Goal: Task Accomplishment & Management: Use online tool/utility

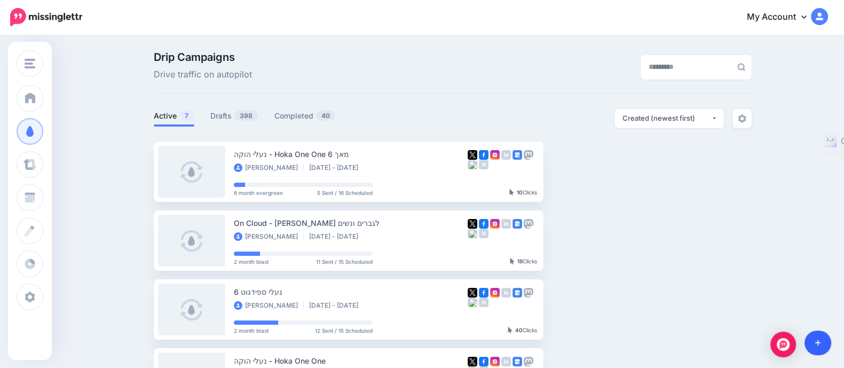
click at [817, 341] on icon at bounding box center [818, 343] width 6 height 6
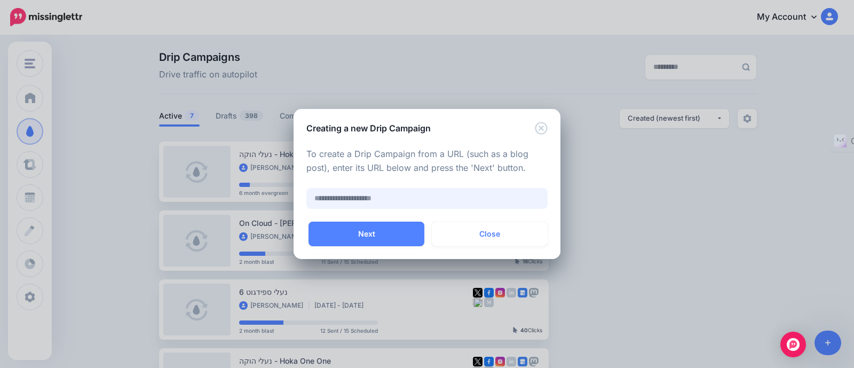
click at [370, 204] on input "text" at bounding box center [426, 198] width 241 height 21
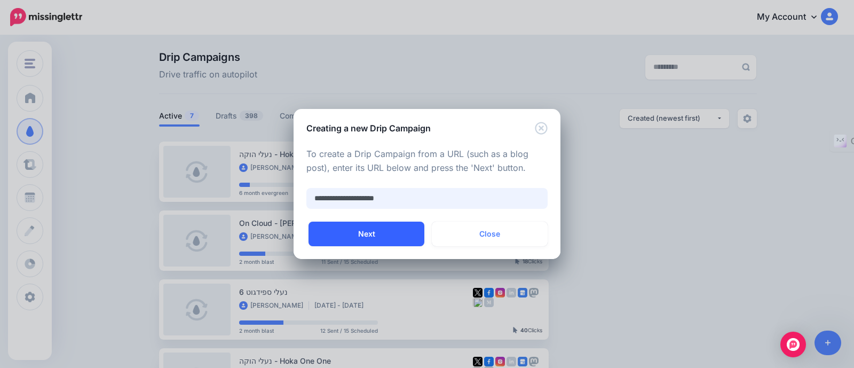
type input "**********"
click at [382, 236] on button "Next" at bounding box center [366, 233] width 116 height 25
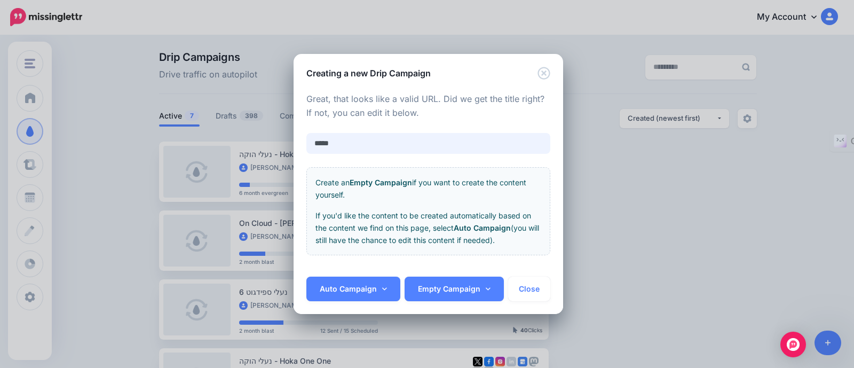
drag, startPoint x: 371, startPoint y: 146, endPoint x: 134, endPoint y: 149, distance: 236.4
click at [144, 148] on div "**********" at bounding box center [427, 184] width 854 height 368
type input "*"
type input "**********"
click at [433, 285] on link "Empty Campaign" at bounding box center [453, 288] width 99 height 25
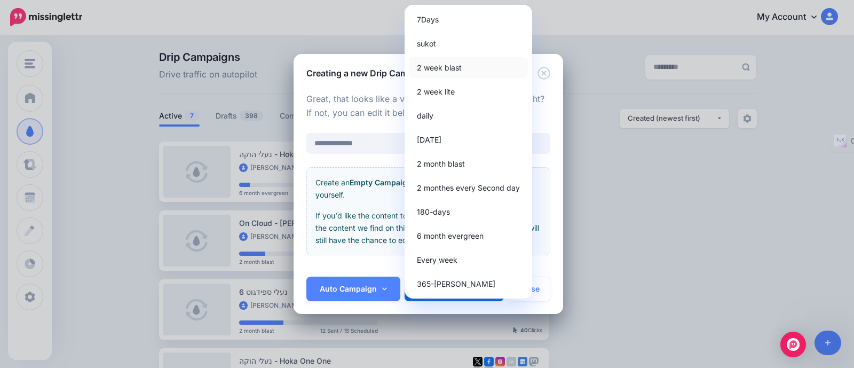
click at [459, 70] on link "2 week blast" at bounding box center [468, 67] width 119 height 21
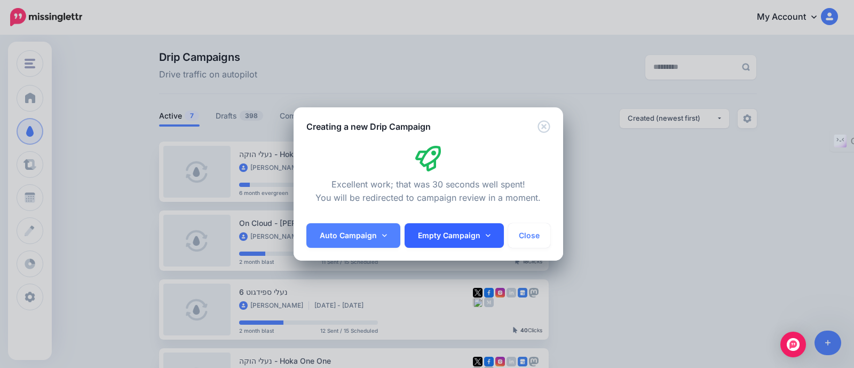
click at [462, 241] on link "Empty Campaign" at bounding box center [453, 235] width 99 height 25
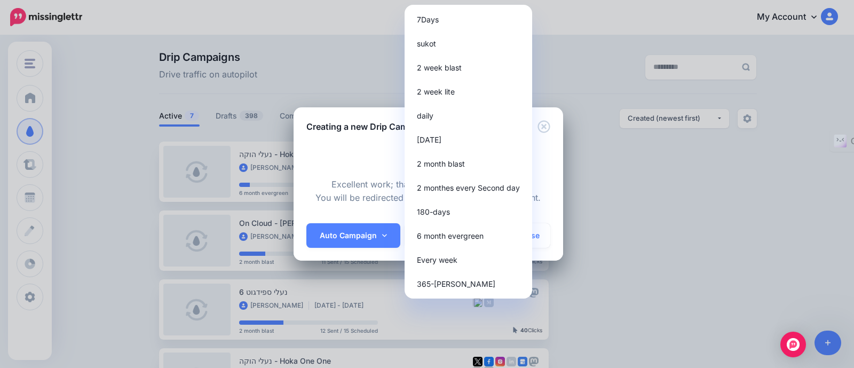
click at [597, 181] on div "**********" at bounding box center [427, 184] width 854 height 368
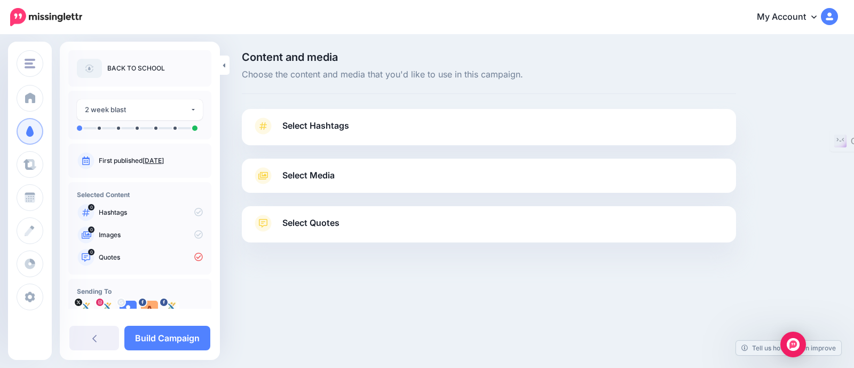
click at [361, 227] on link "Select Quotes" at bounding box center [488, 228] width 473 height 28
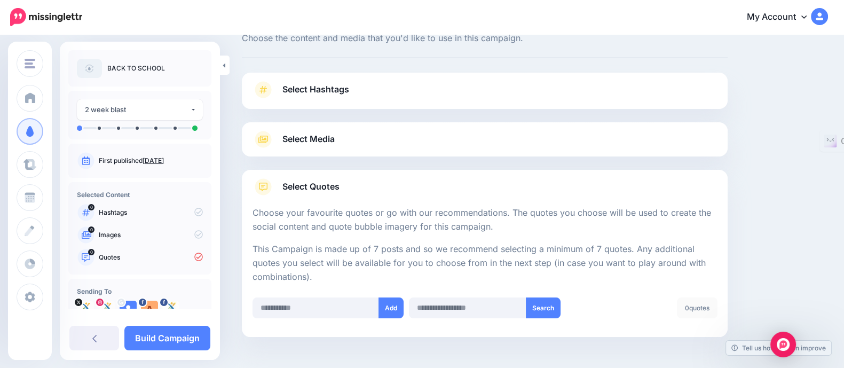
scroll to position [66, 0]
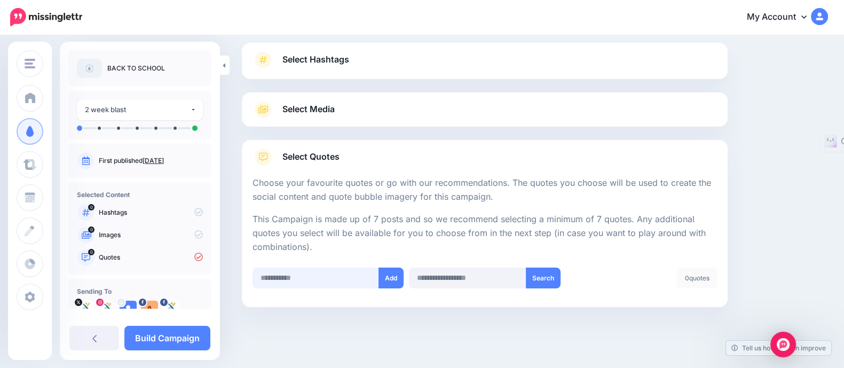
click at [349, 281] on input "text" at bounding box center [315, 277] width 126 height 21
paste input "**********"
type input "**********"
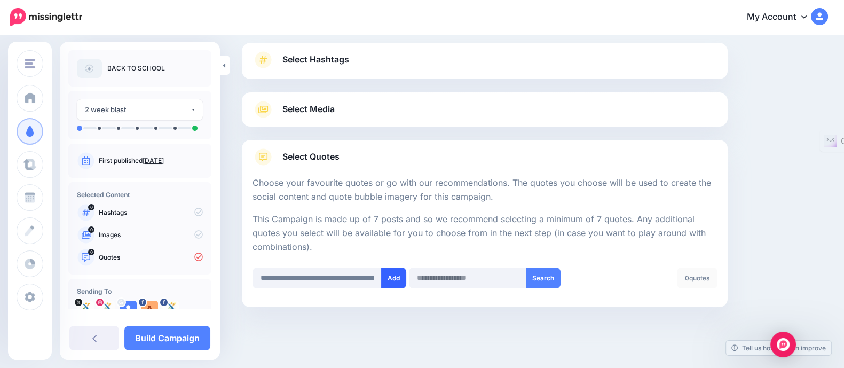
click at [395, 276] on button "Add" at bounding box center [393, 277] width 25 height 21
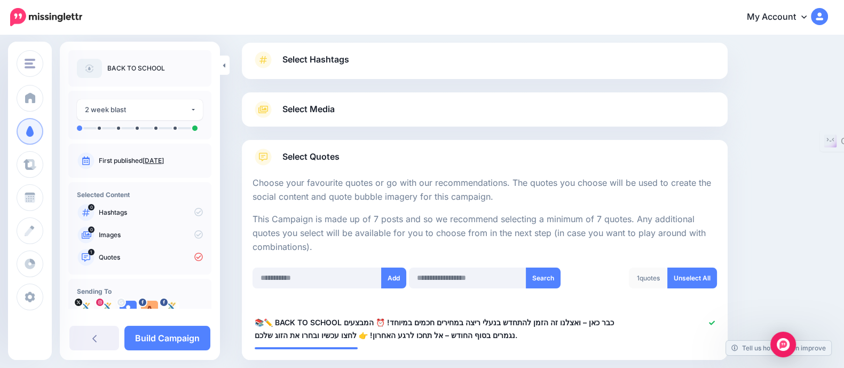
scroll to position [127, 0]
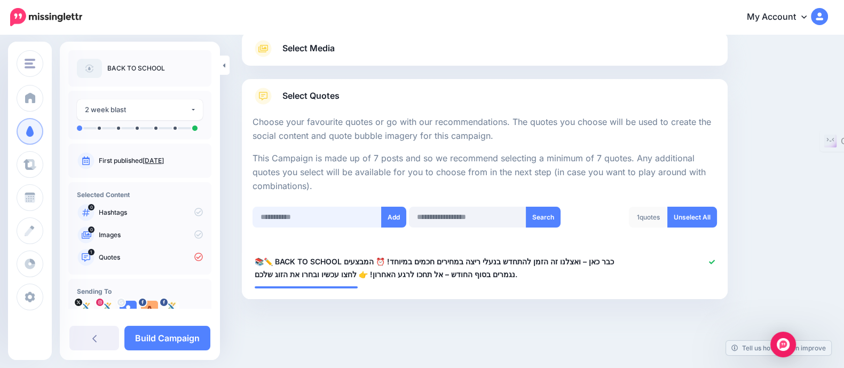
click at [336, 221] on input "text" at bounding box center [316, 216] width 129 height 21
paste input "**********"
type input "**********"
click at [388, 221] on button "Add" at bounding box center [393, 216] width 25 height 21
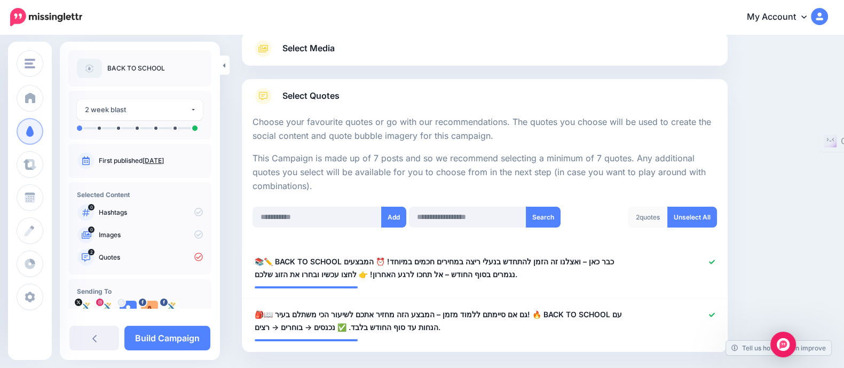
scroll to position [180, 0]
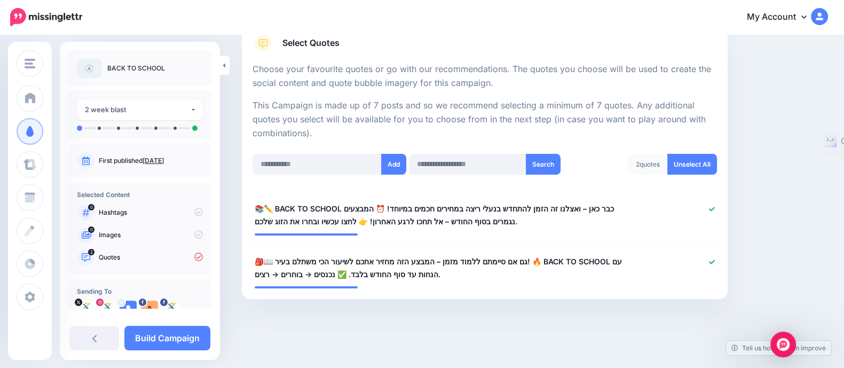
click at [297, 177] on div "Add Search 2 quotes Unselect All" at bounding box center [485, 171] width 470 height 34
click at [309, 161] on input "text" at bounding box center [316, 164] width 129 height 21
paste input "**********"
type input "**********"
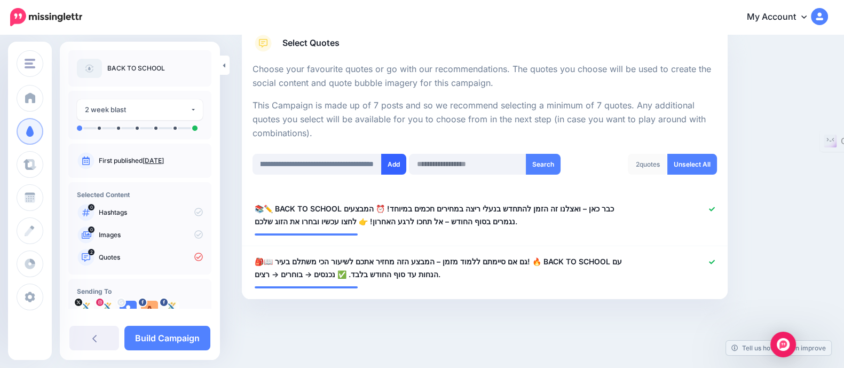
click at [387, 166] on button "Add" at bounding box center [393, 164] width 25 height 21
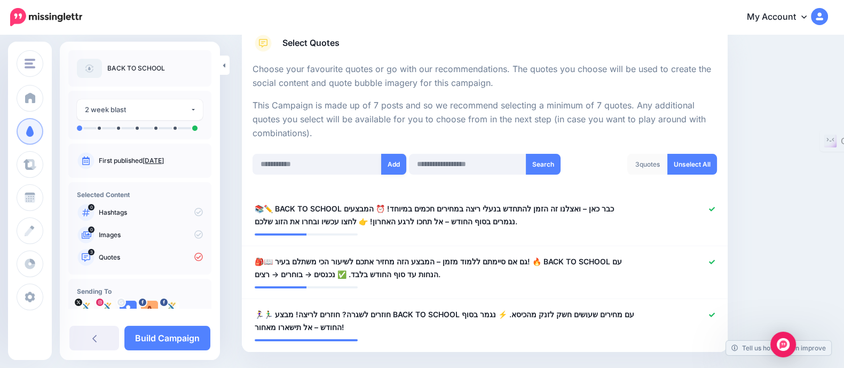
scroll to position [232, 0]
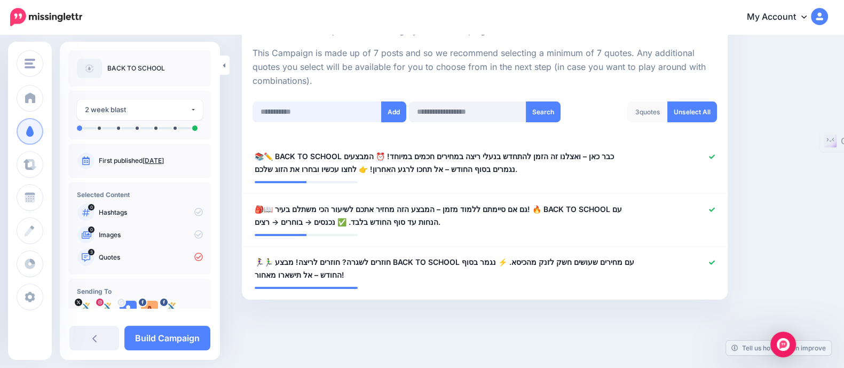
click at [333, 112] on input "text" at bounding box center [316, 111] width 129 height 21
paste input "**********"
type input "**********"
click at [386, 114] on button "Add" at bounding box center [393, 111] width 25 height 21
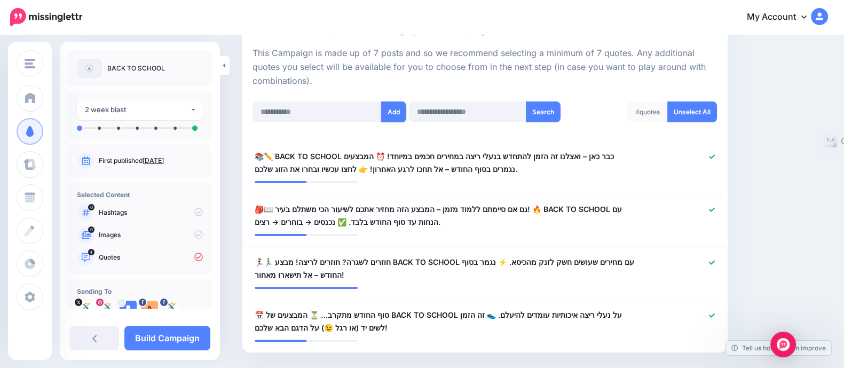
scroll to position [285, 0]
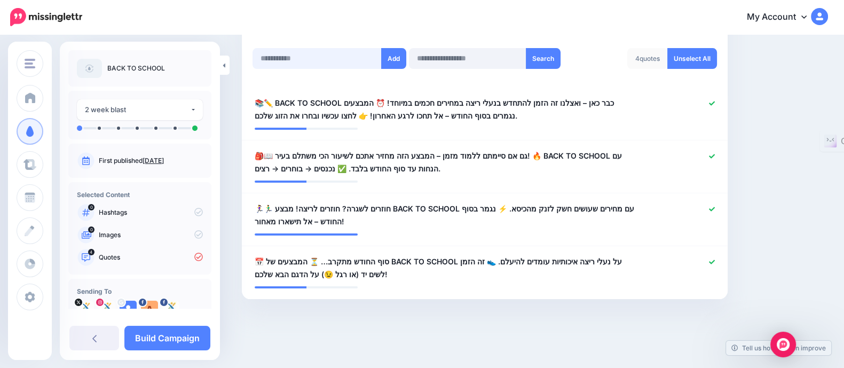
click at [306, 58] on input "text" at bounding box center [316, 58] width 129 height 21
paste input "**********"
type input "**********"
click at [386, 62] on button "Add" at bounding box center [393, 58] width 25 height 21
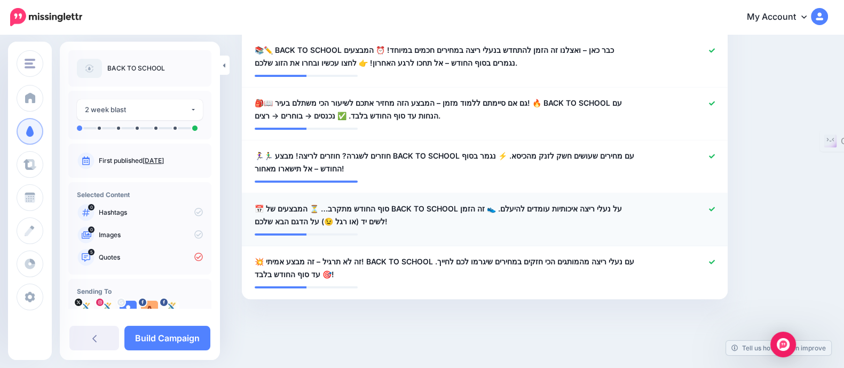
scroll to position [138, 0]
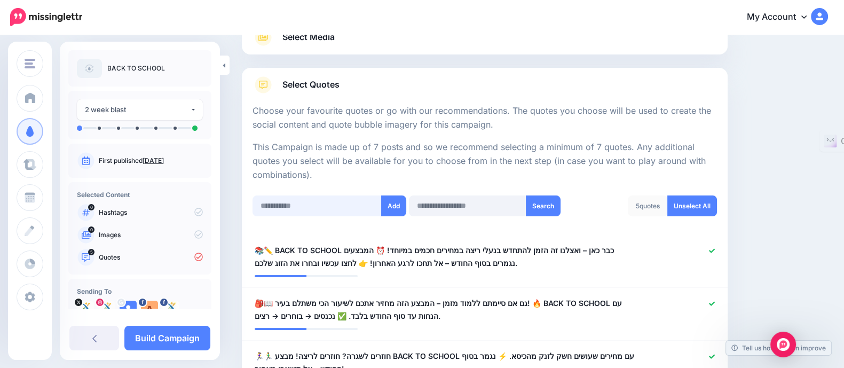
click at [328, 196] on input "text" at bounding box center [316, 205] width 129 height 21
paste input "**********"
type input "**********"
click at [382, 207] on button "Add" at bounding box center [393, 205] width 25 height 21
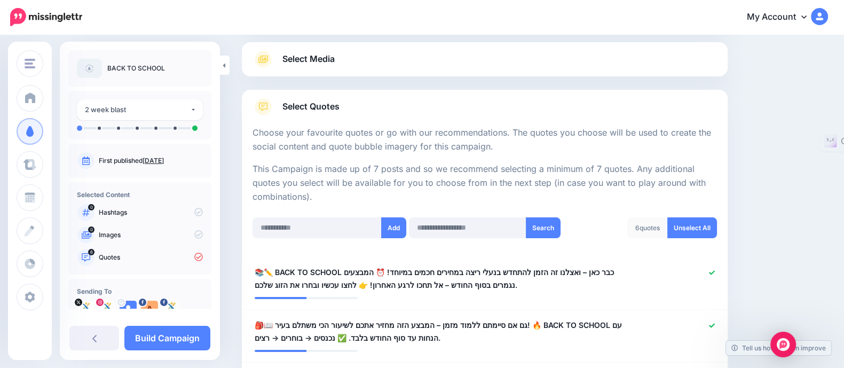
scroll to position [106, 0]
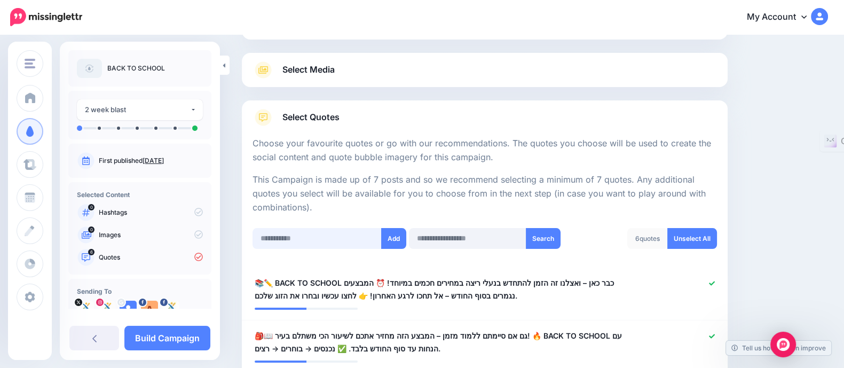
click at [321, 241] on input "text" at bounding box center [316, 238] width 129 height 21
paste input "**********"
type input "**********"
click at [399, 243] on button "Add" at bounding box center [393, 238] width 25 height 21
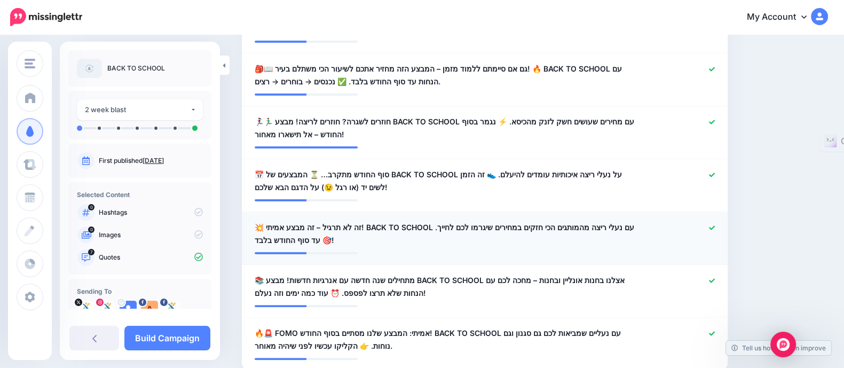
scroll to position [172, 0]
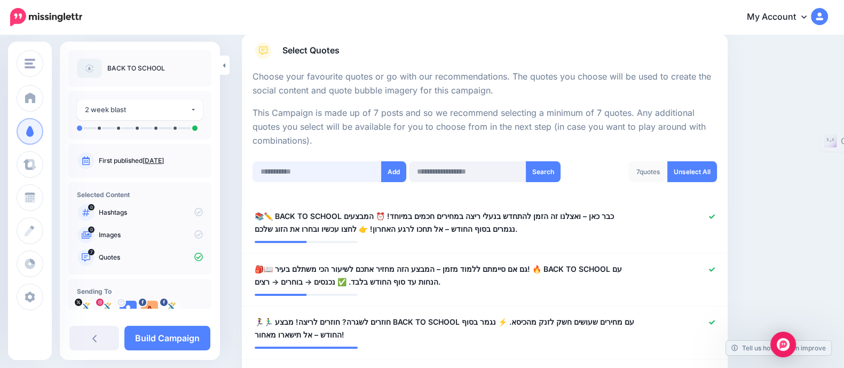
click at [344, 169] on input "text" at bounding box center [316, 171] width 129 height 21
paste input "**********"
type input "**********"
click at [394, 173] on button "Add" at bounding box center [393, 171] width 25 height 21
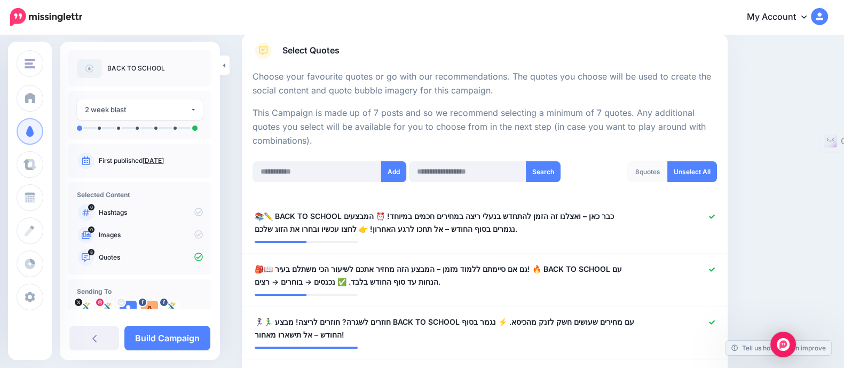
scroll to position [372, 0]
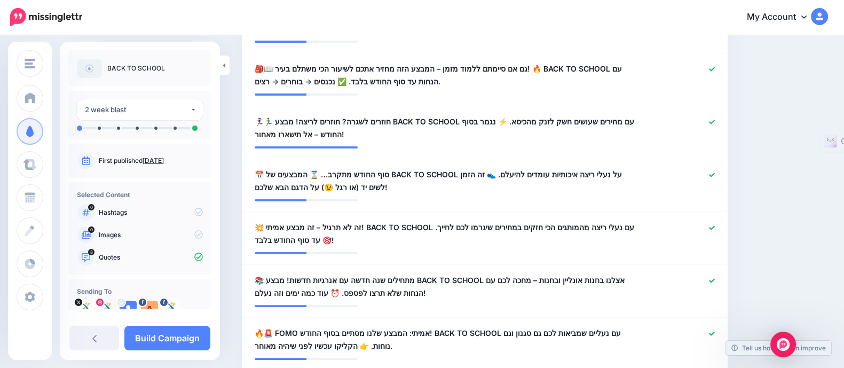
click at [123, 235] on p "Images" at bounding box center [151, 235] width 104 height 10
click at [155, 236] on p "Images" at bounding box center [151, 235] width 104 height 10
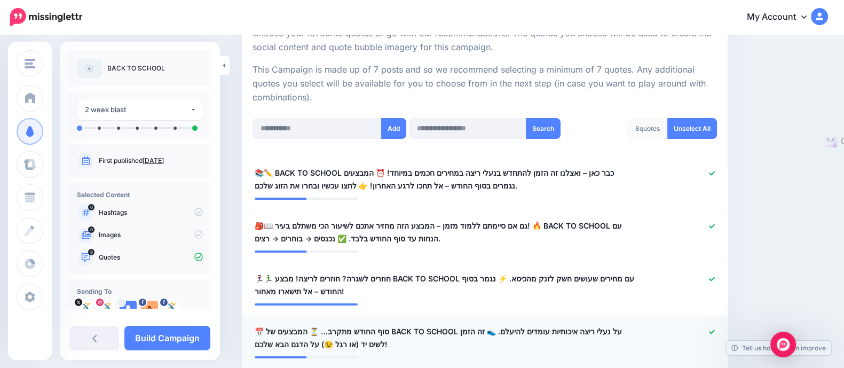
scroll to position [39, 0]
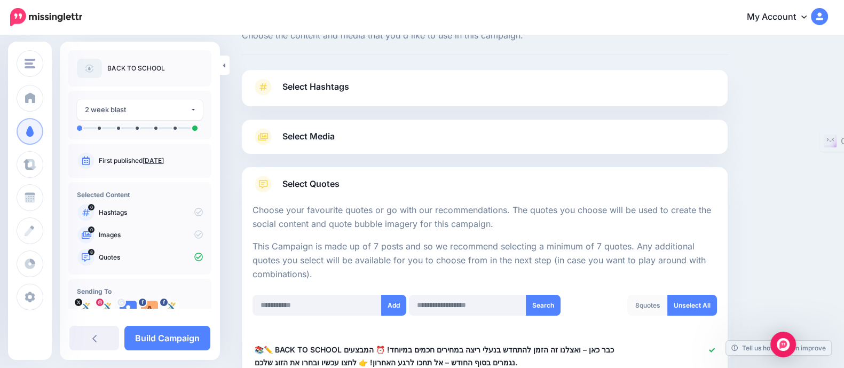
click at [306, 148] on div "Select Media Next, let's make sure we have the best media for this campaign. De…" at bounding box center [485, 137] width 486 height 34
click at [319, 139] on span "Select Media" at bounding box center [308, 136] width 52 height 14
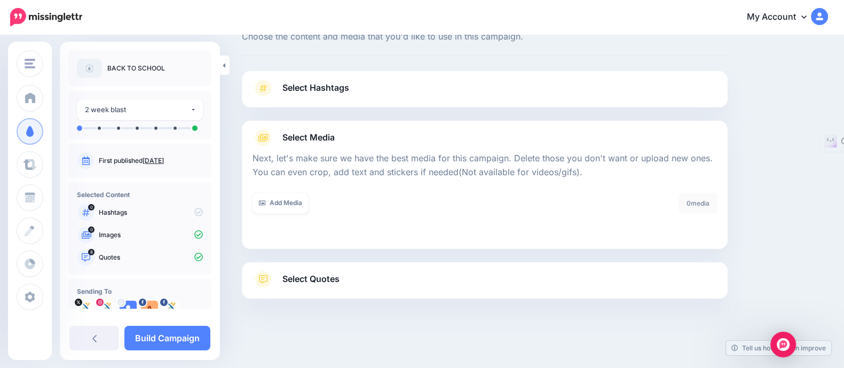
scroll to position [37, 0]
click at [290, 205] on link "Add Media" at bounding box center [280, 203] width 56 height 21
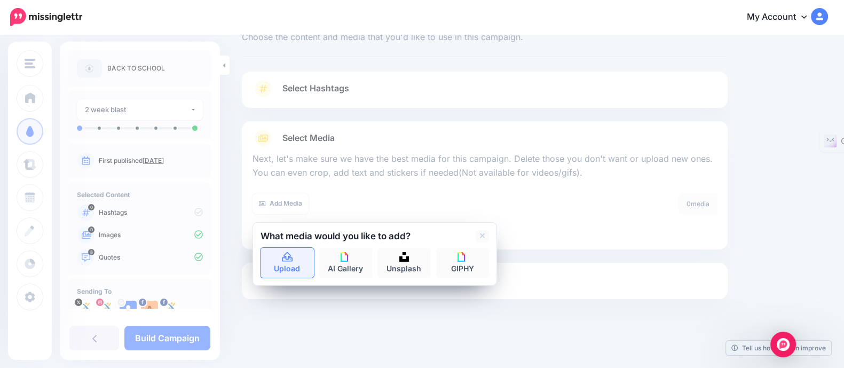
click at [296, 260] on link "Upload" at bounding box center [286, 263] width 53 height 30
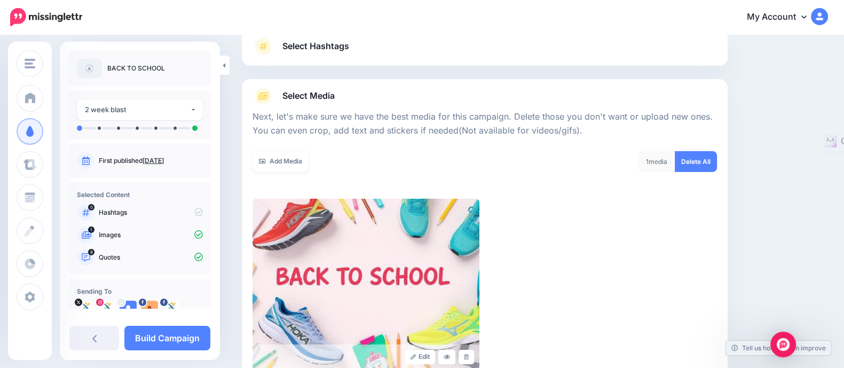
scroll to position [75, 0]
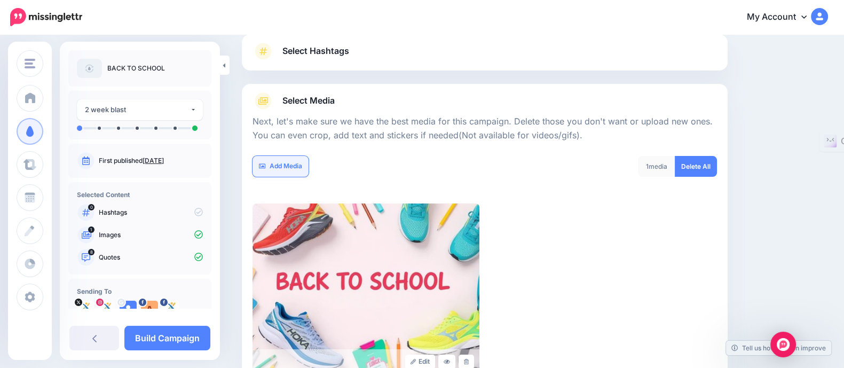
click at [276, 172] on link "Add Media" at bounding box center [280, 166] width 56 height 21
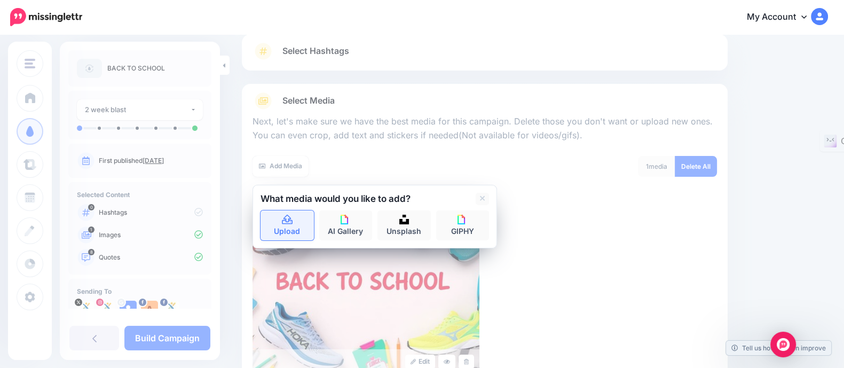
click at [286, 228] on link "Upload" at bounding box center [286, 225] width 53 height 30
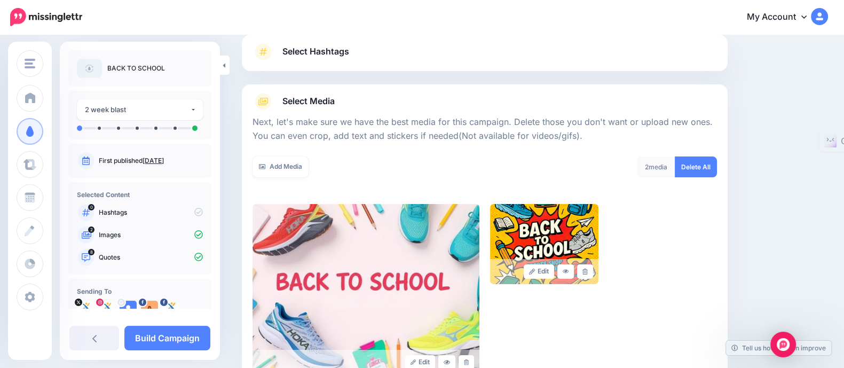
scroll to position [7, 0]
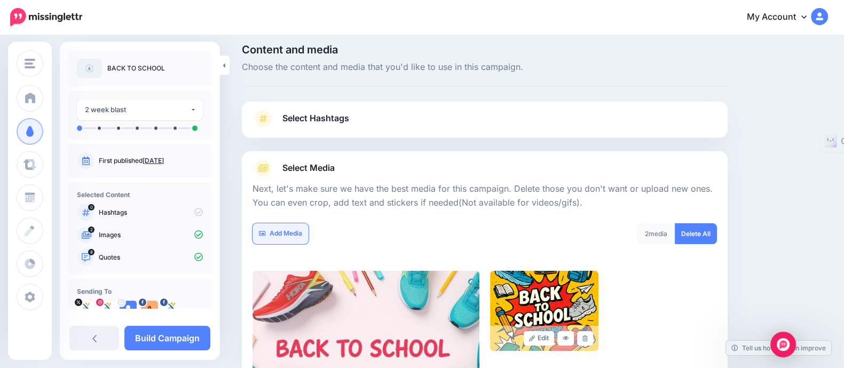
click at [293, 233] on link "Add Media" at bounding box center [280, 233] width 56 height 21
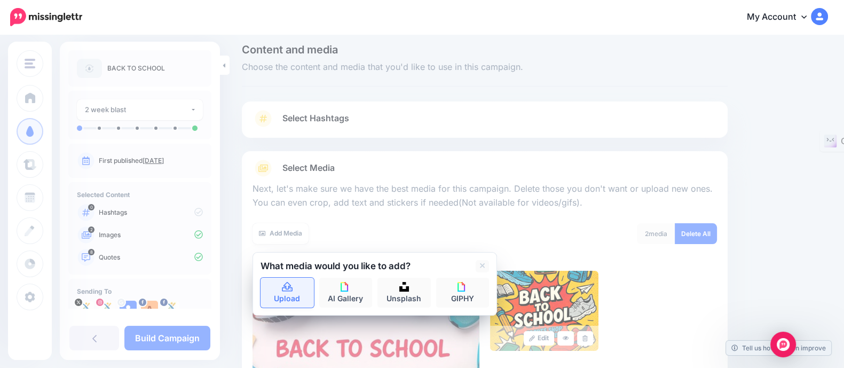
click at [289, 292] on link "Upload" at bounding box center [286, 292] width 53 height 30
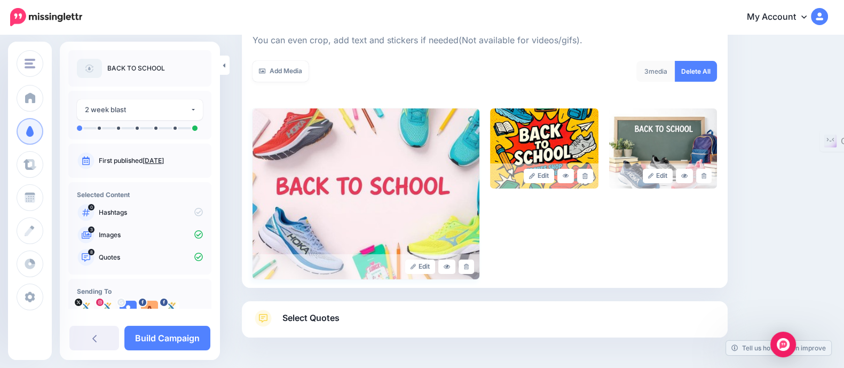
scroll to position [141, 0]
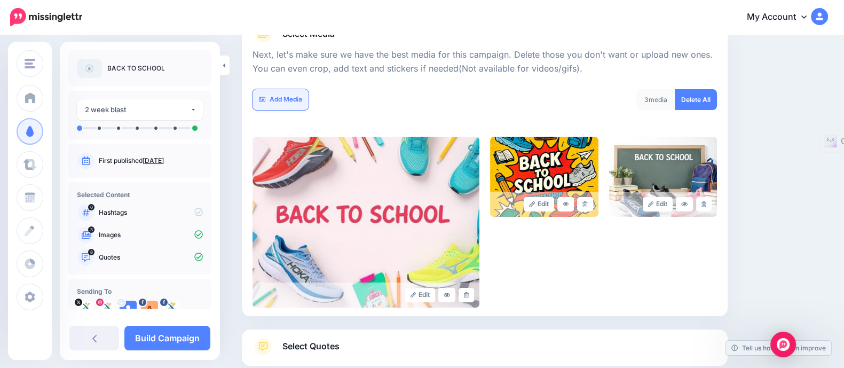
click at [269, 105] on link "Add Media" at bounding box center [280, 99] width 56 height 21
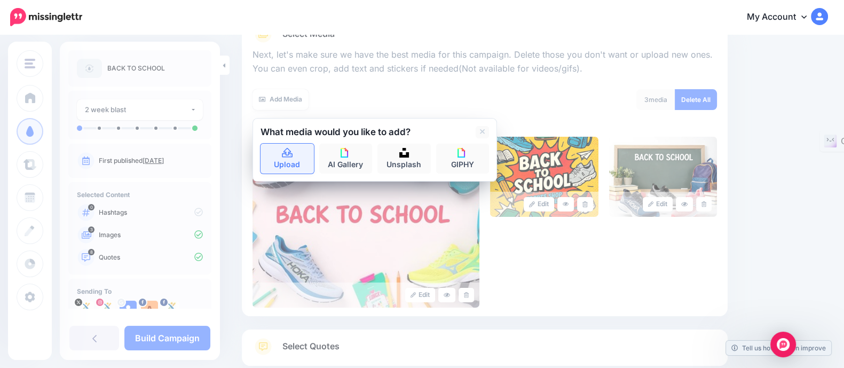
click at [285, 149] on icon at bounding box center [287, 153] width 11 height 10
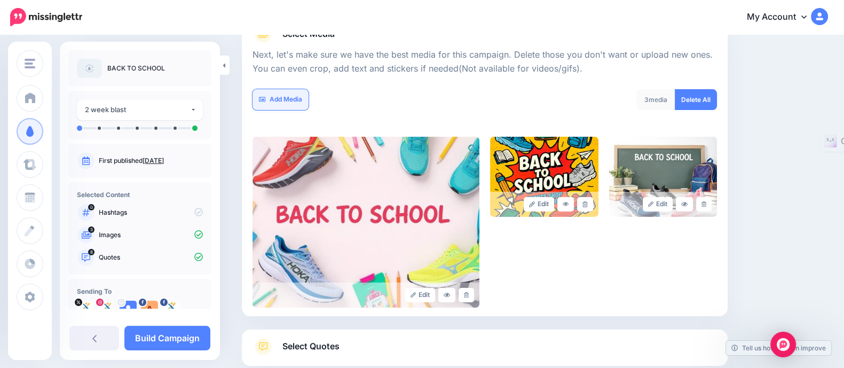
click at [293, 98] on link "Add Media" at bounding box center [280, 99] width 56 height 21
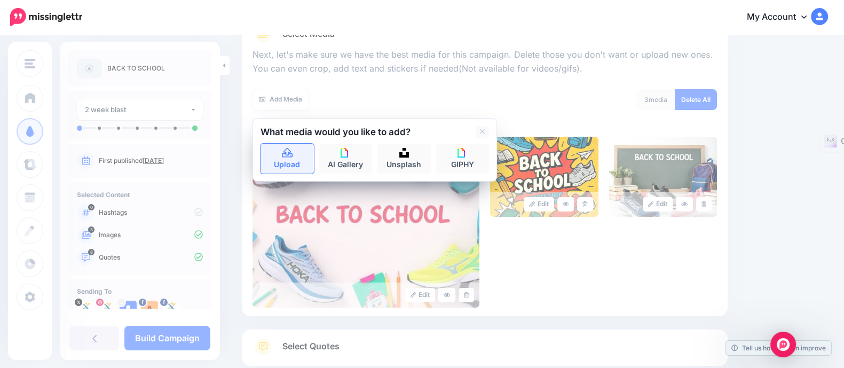
click at [282, 153] on icon at bounding box center [287, 153] width 12 height 10
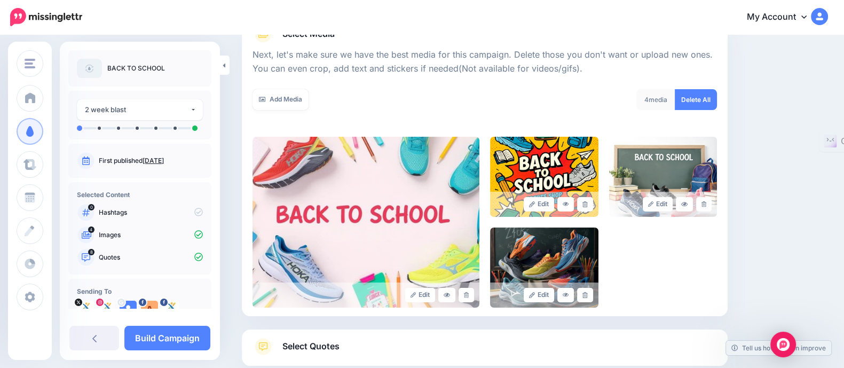
scroll to position [208, 0]
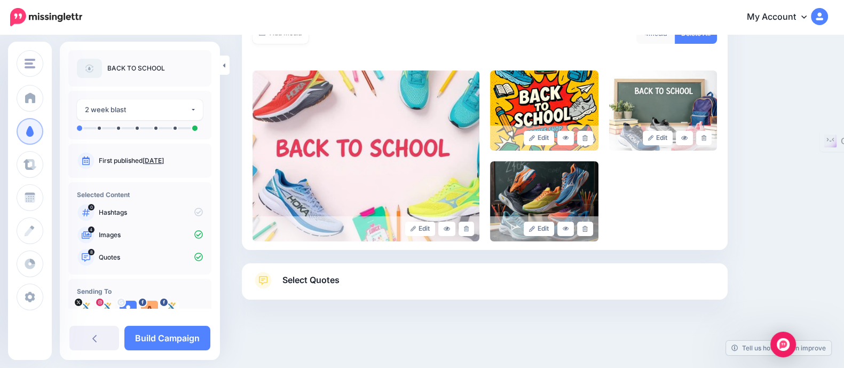
click at [815, 70] on div "Content and media Choose the content and media that you'd like to use in this c…" at bounding box center [535, 98] width 602 height 508
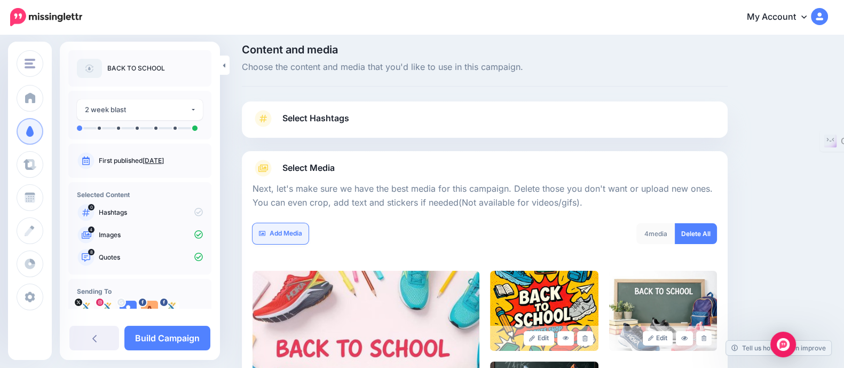
click at [279, 227] on link "Add Media" at bounding box center [280, 233] width 56 height 21
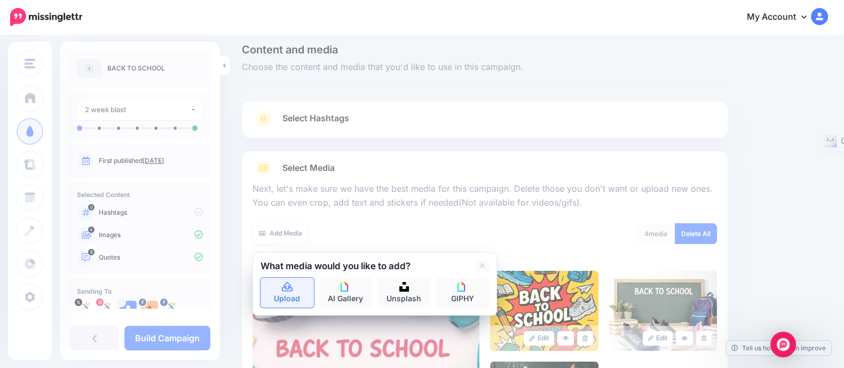
click at [283, 298] on link "Upload" at bounding box center [286, 292] width 53 height 30
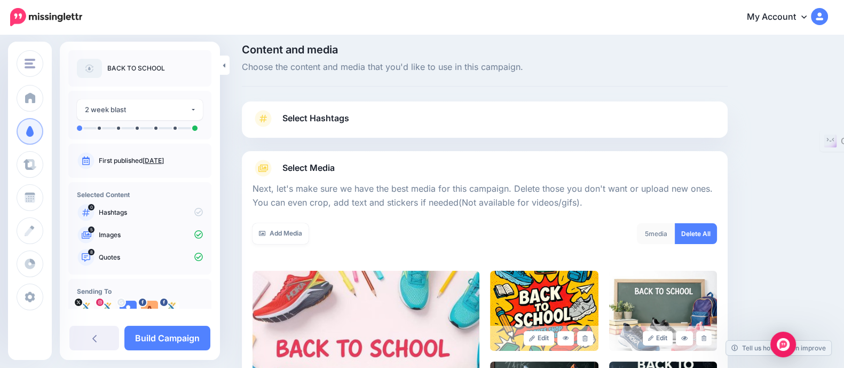
scroll to position [208, 0]
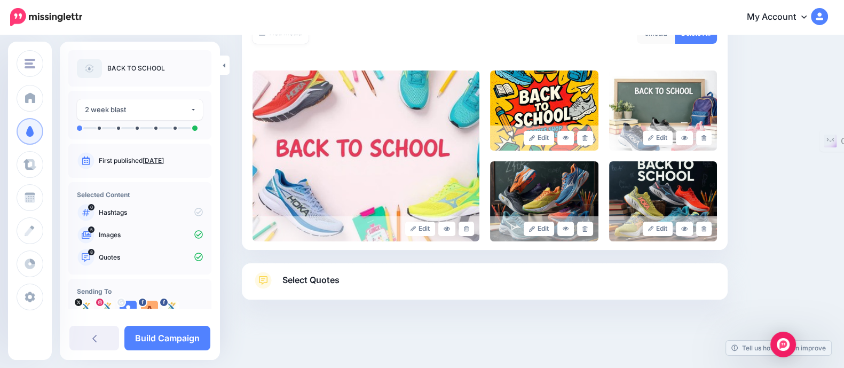
click at [723, 13] on div "My Account Dashboard My Account Billing Facebook Community Help Center Logout" at bounding box center [462, 17] width 732 height 26
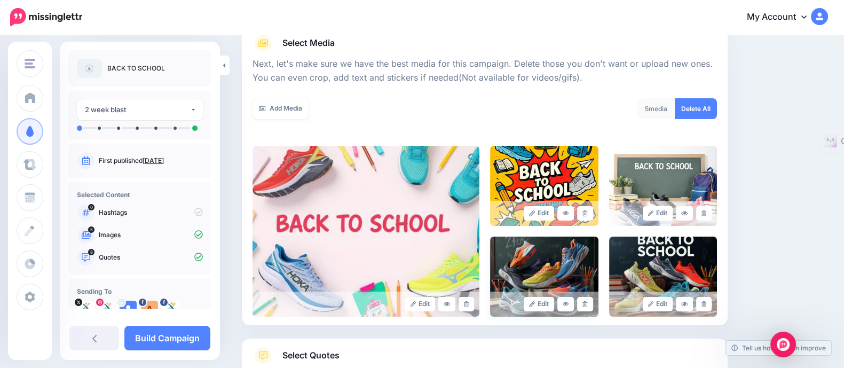
scroll to position [7, 0]
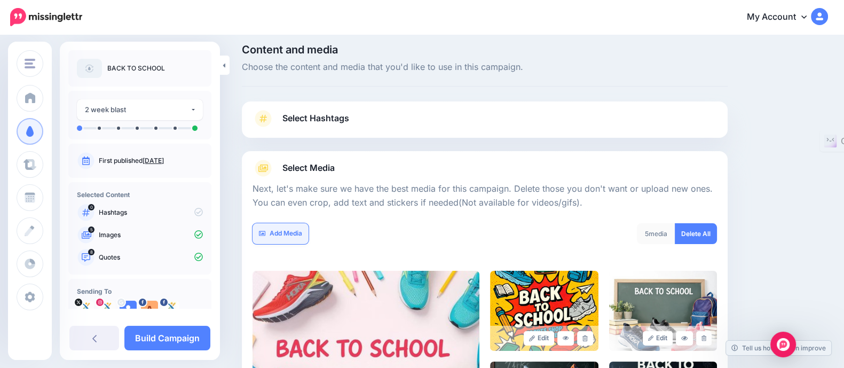
click at [283, 234] on link "Add Media" at bounding box center [280, 233] width 56 height 21
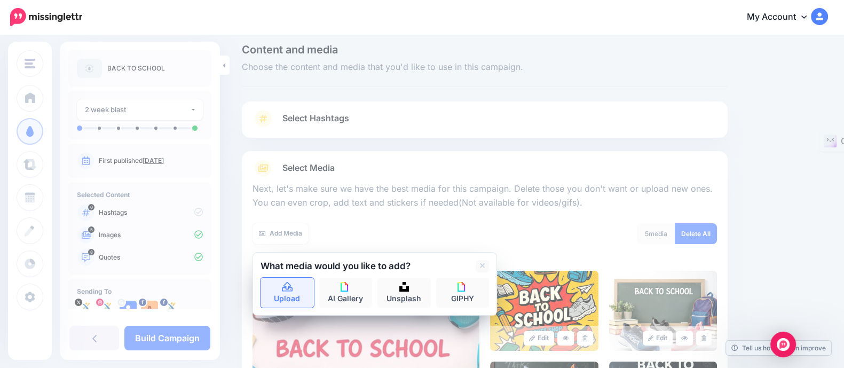
click at [290, 297] on link "Upload" at bounding box center [286, 292] width 53 height 30
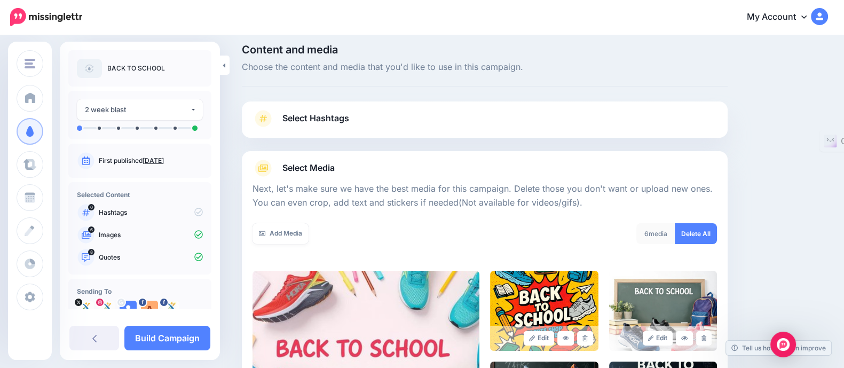
scroll to position [277, 0]
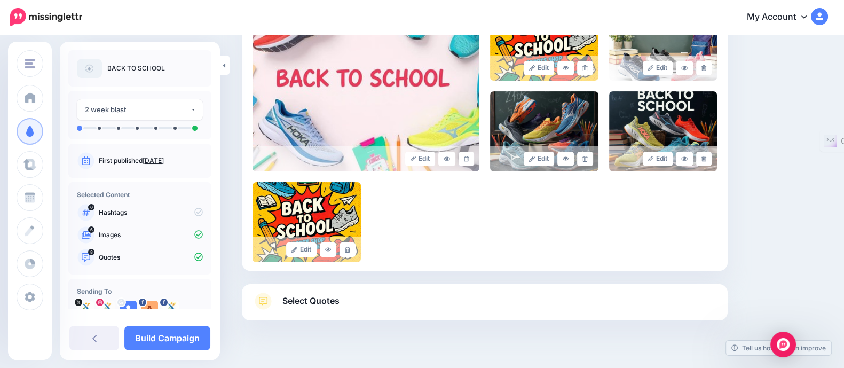
click at [765, 67] on div "Content and media Choose the content and media that you'd like to use in this c…" at bounding box center [535, 73] width 602 height 599
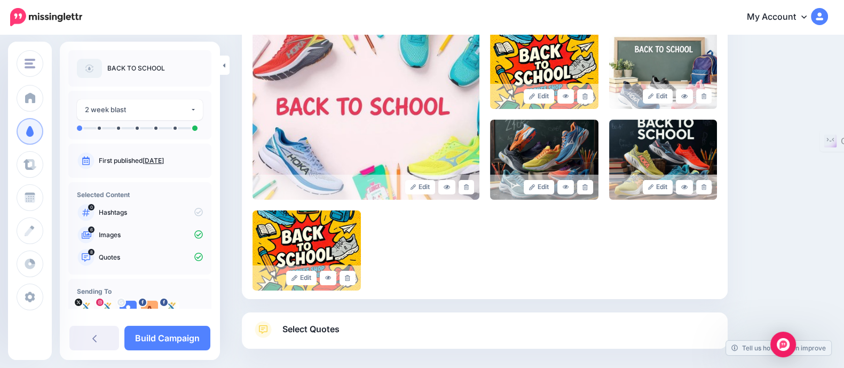
scroll to position [299, 0]
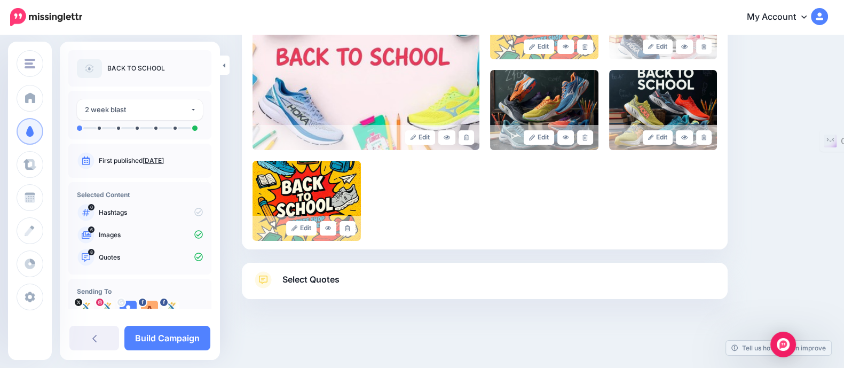
click at [214, 331] on div "**********" at bounding box center [140, 201] width 160 height 318
click at [188, 337] on link "Build Campaign" at bounding box center [167, 337] width 86 height 25
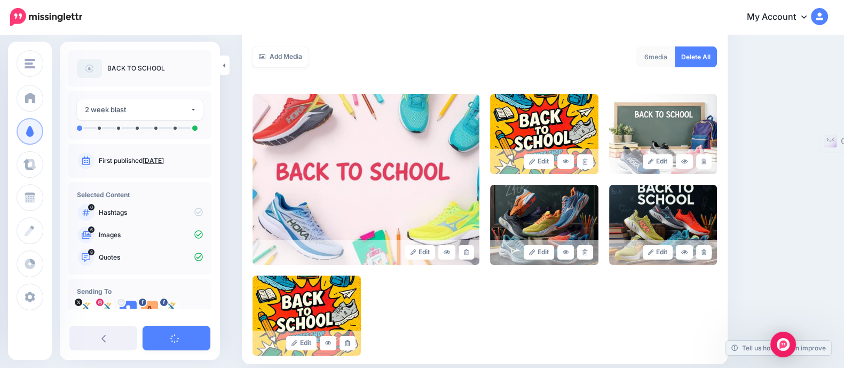
scroll to position [165, 0]
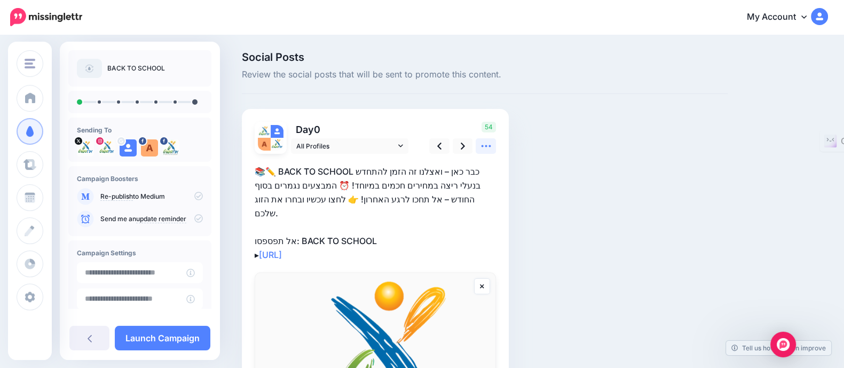
click at [487, 145] on icon at bounding box center [485, 145] width 11 height 11
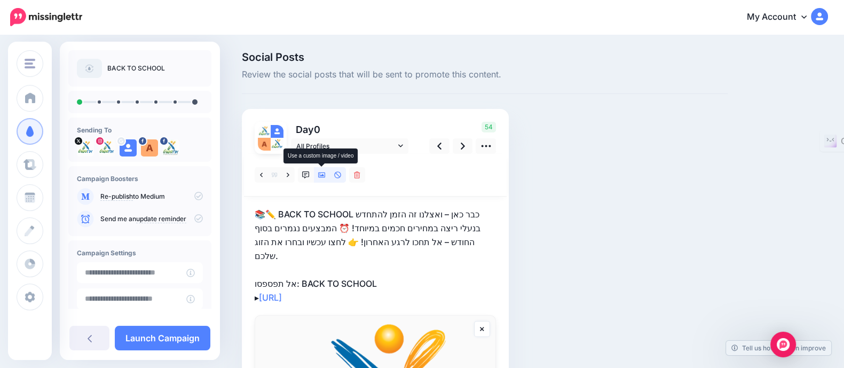
click at [322, 172] on icon at bounding box center [321, 174] width 7 height 7
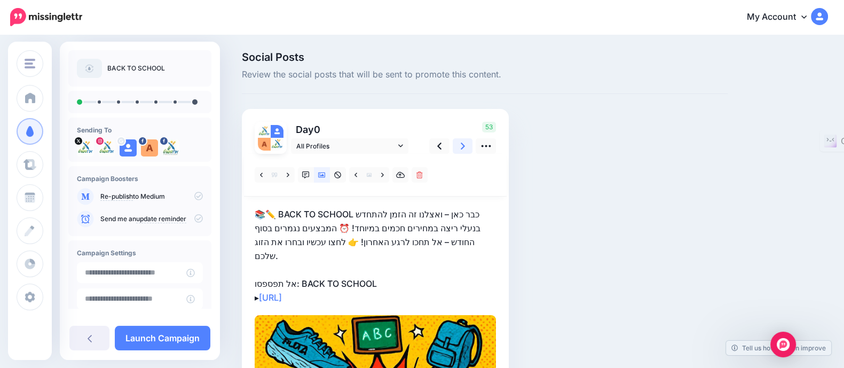
click at [459, 145] on link at bounding box center [462, 145] width 20 height 15
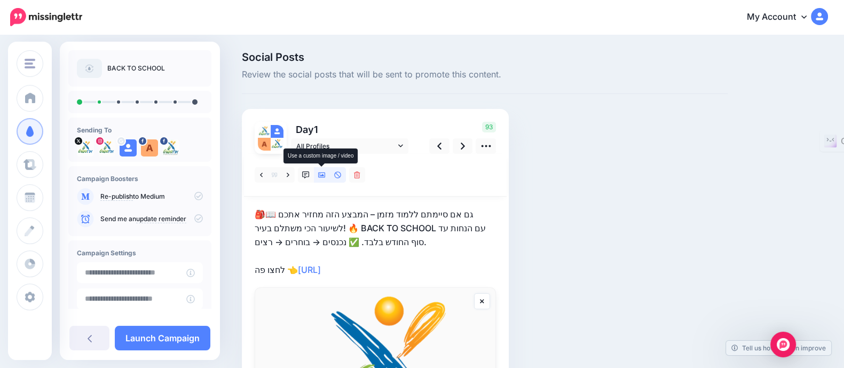
click at [317, 174] on link at bounding box center [322, 174] width 16 height 15
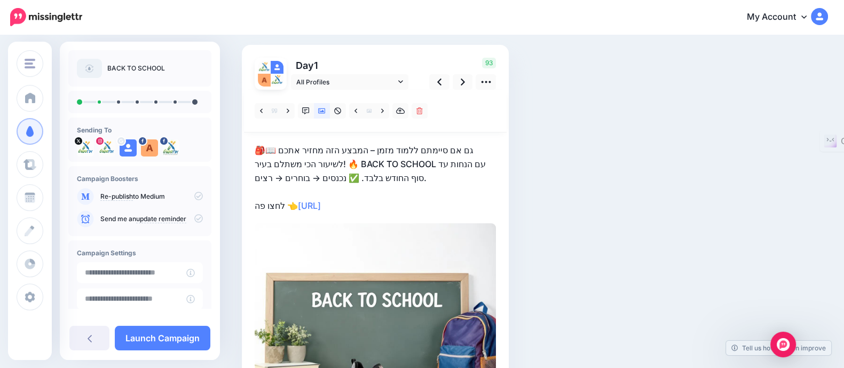
scroll to position [66, 0]
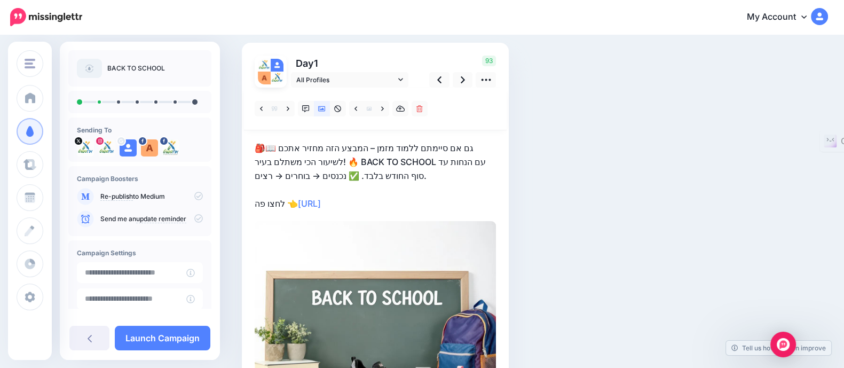
click at [472, 79] on div "93" at bounding box center [461, 71] width 86 height 32
click at [457, 75] on link at bounding box center [462, 79] width 20 height 15
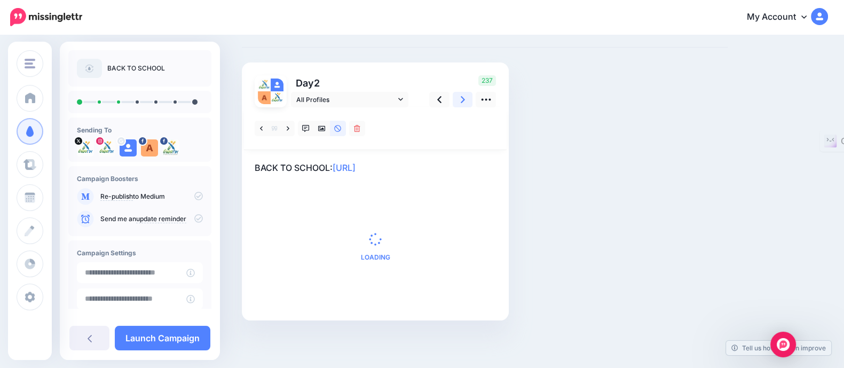
scroll to position [0, 0]
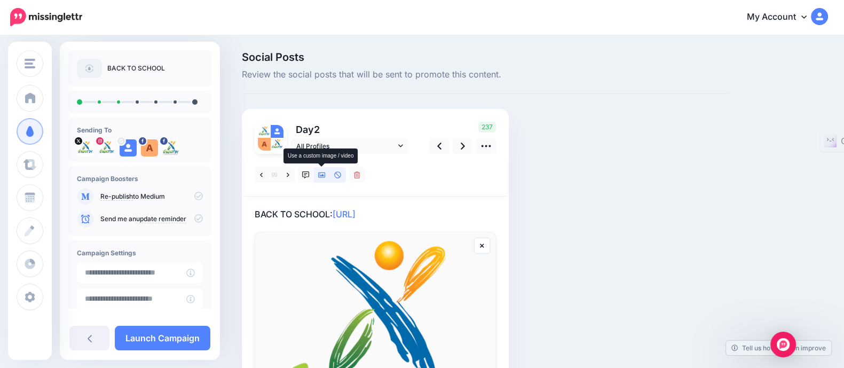
click at [318, 171] on icon at bounding box center [321, 174] width 7 height 7
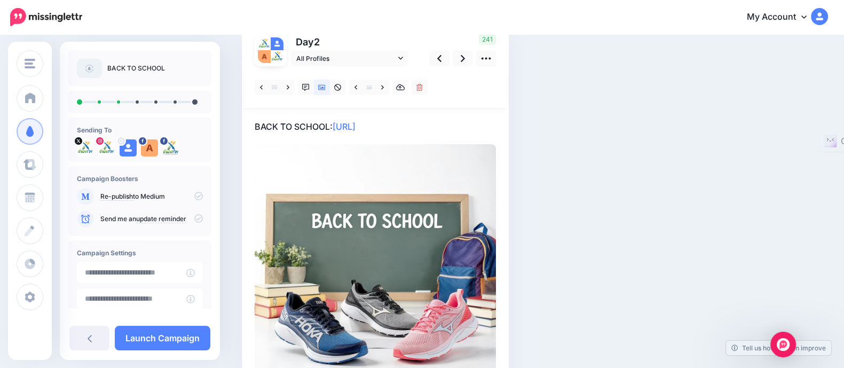
scroll to position [66, 0]
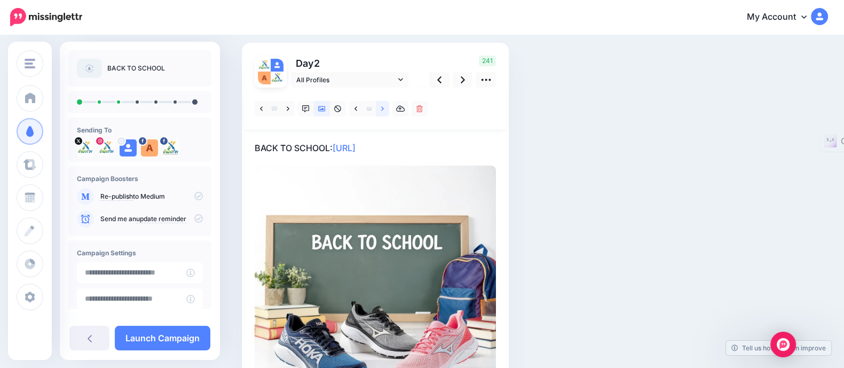
click at [386, 105] on link at bounding box center [382, 108] width 13 height 15
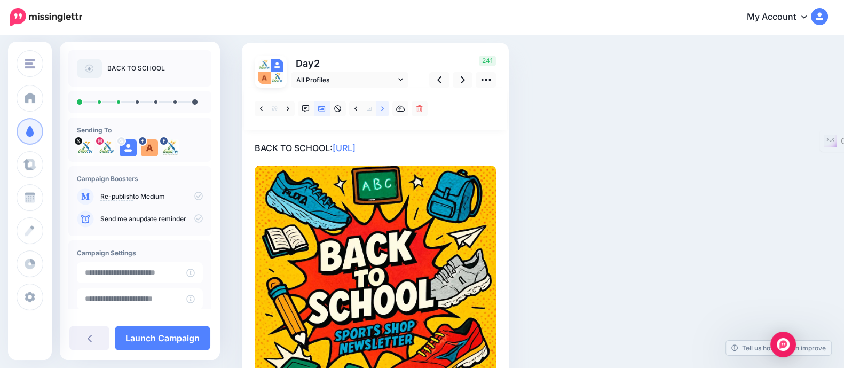
click at [377, 112] on link at bounding box center [382, 108] width 13 height 15
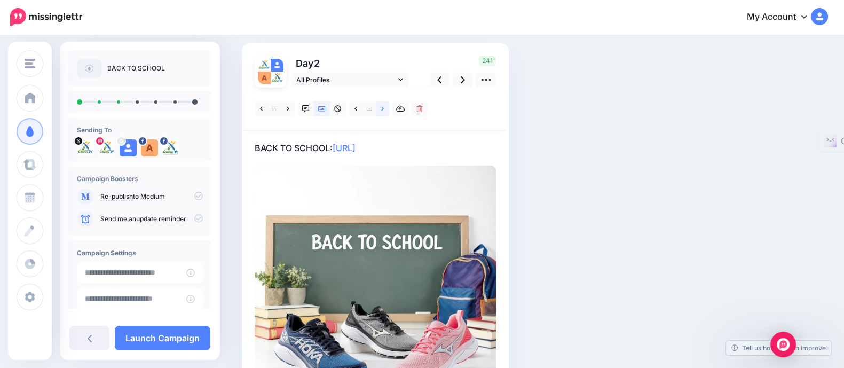
click at [377, 112] on link at bounding box center [382, 108] width 13 height 15
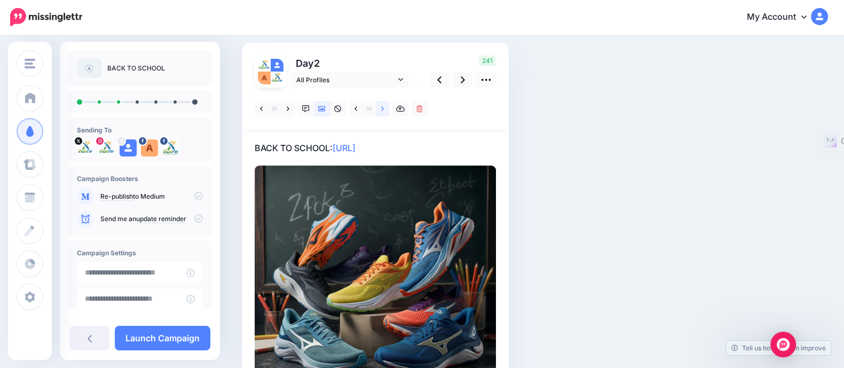
click at [377, 112] on link at bounding box center [382, 108] width 13 height 15
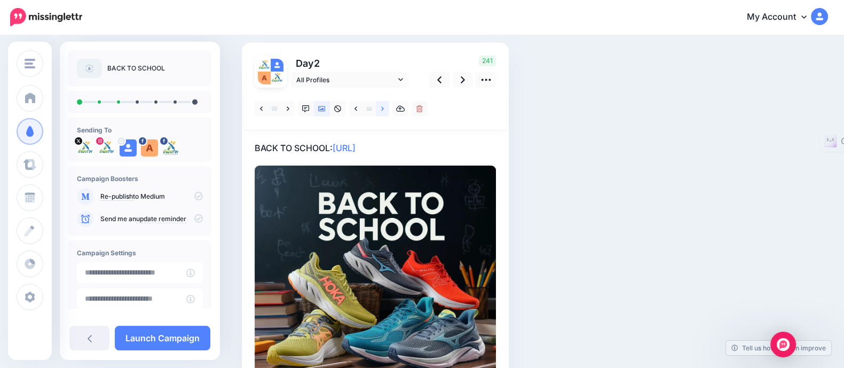
click at [377, 112] on link at bounding box center [382, 108] width 13 height 15
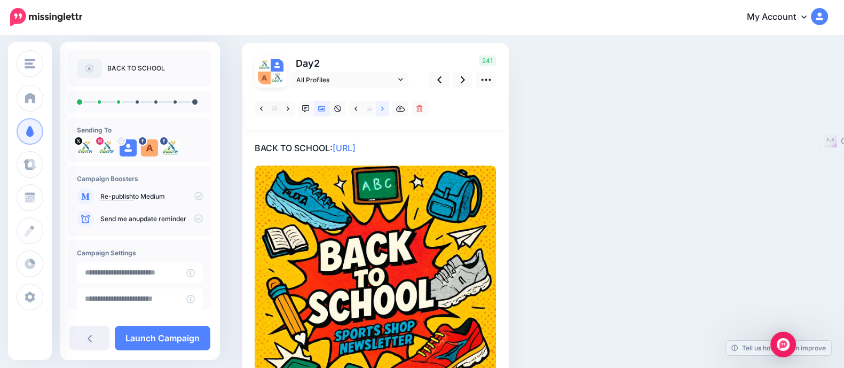
click at [377, 112] on link at bounding box center [382, 108] width 13 height 15
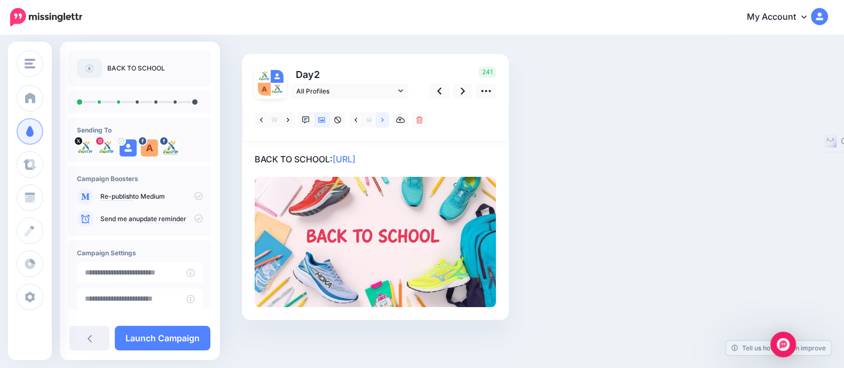
scroll to position [54, 0]
click at [457, 92] on link at bounding box center [462, 91] width 20 height 15
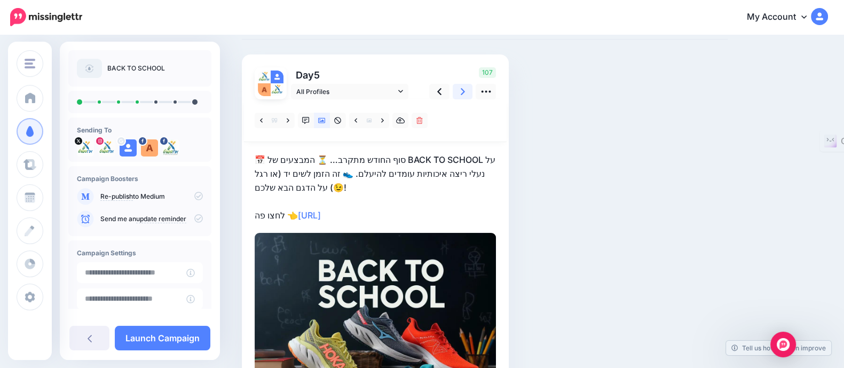
click at [457, 92] on link at bounding box center [462, 91] width 20 height 15
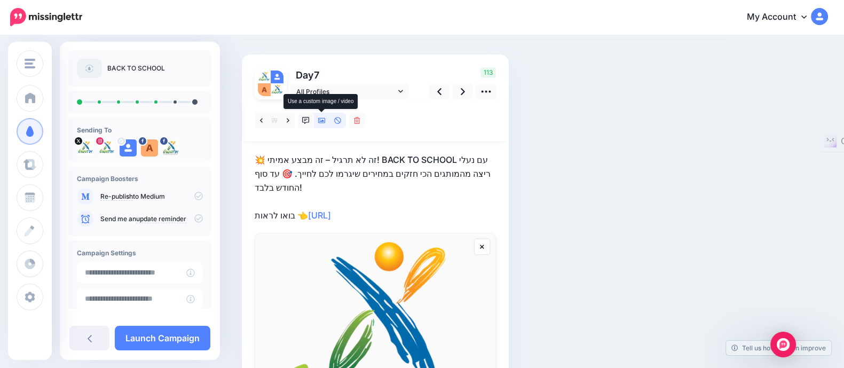
click at [320, 122] on icon at bounding box center [321, 120] width 7 height 5
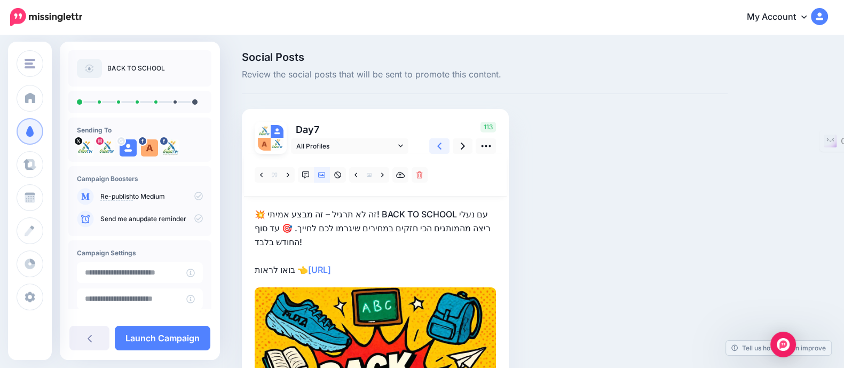
click at [440, 150] on icon at bounding box center [439, 145] width 4 height 11
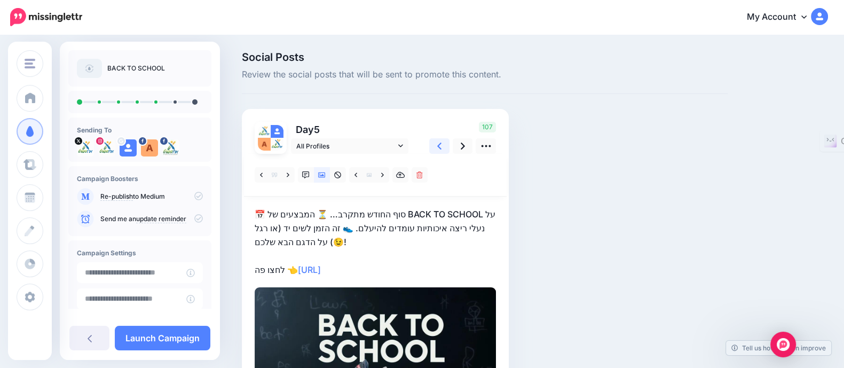
click at [435, 148] on link at bounding box center [439, 145] width 20 height 15
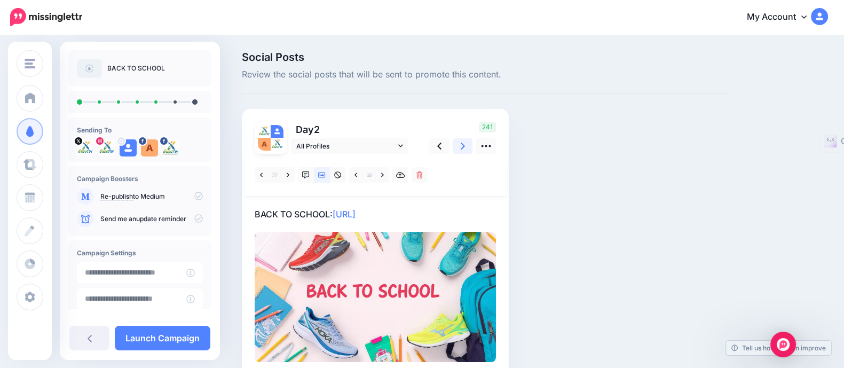
click at [456, 145] on link at bounding box center [462, 145] width 20 height 15
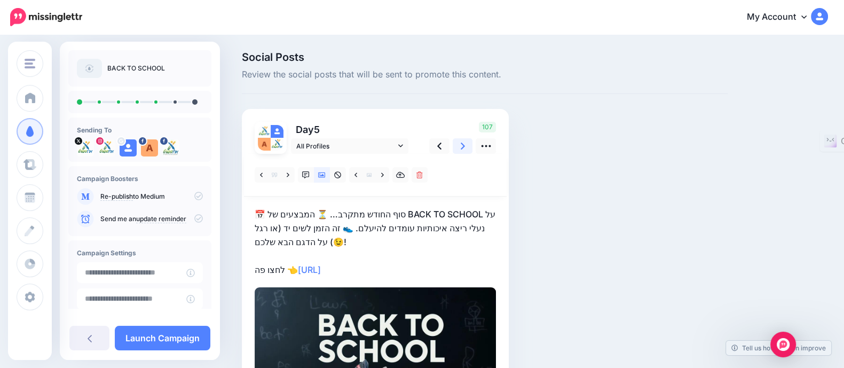
click at [466, 140] on link at bounding box center [462, 145] width 20 height 15
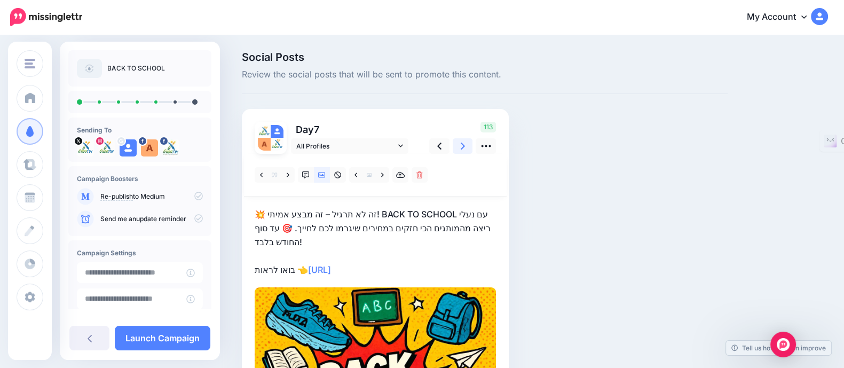
click at [464, 143] on icon at bounding box center [462, 145] width 4 height 11
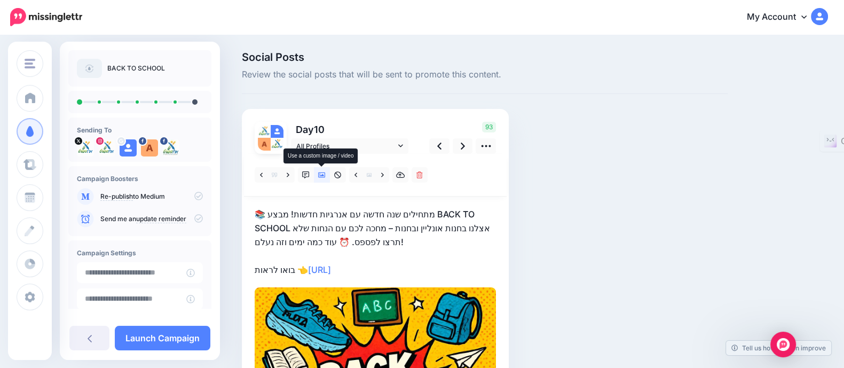
click at [320, 177] on icon at bounding box center [321, 174] width 7 height 7
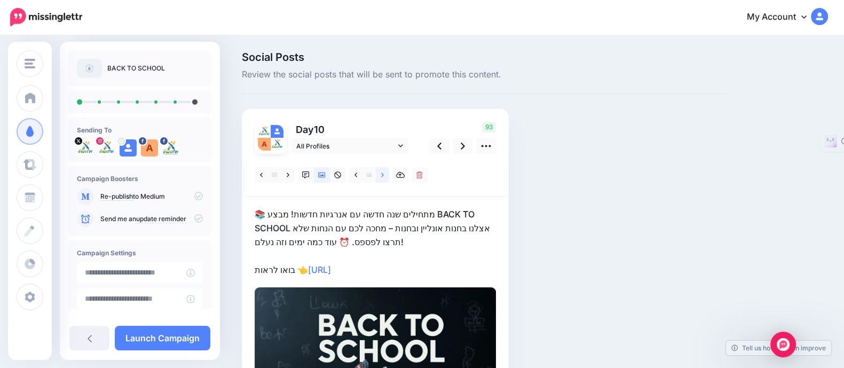
click at [383, 178] on link at bounding box center [382, 174] width 13 height 15
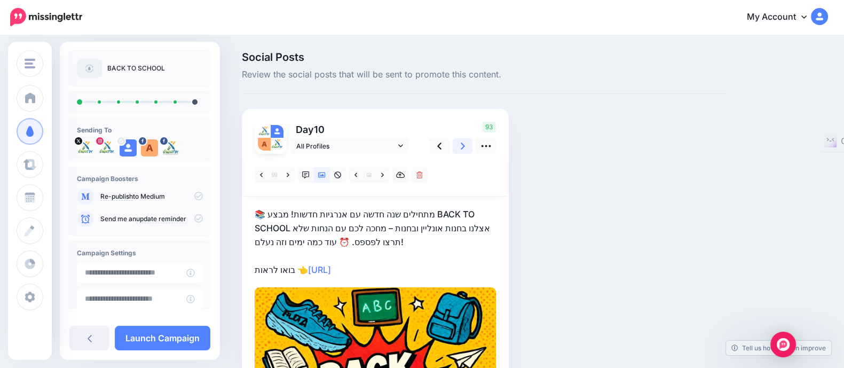
click at [459, 146] on link at bounding box center [462, 145] width 20 height 15
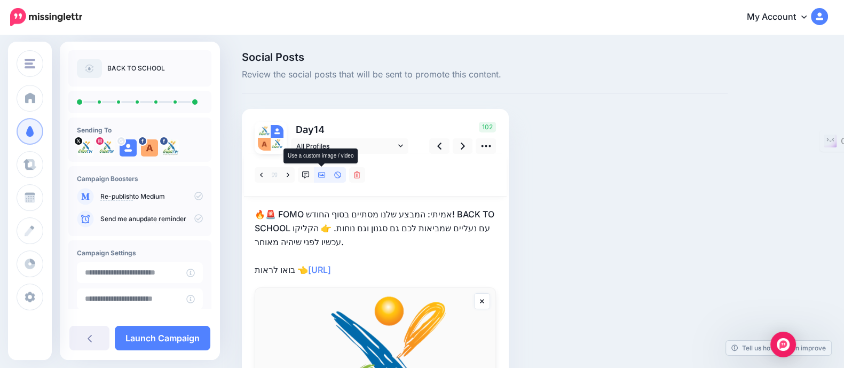
click at [325, 174] on link at bounding box center [322, 174] width 16 height 15
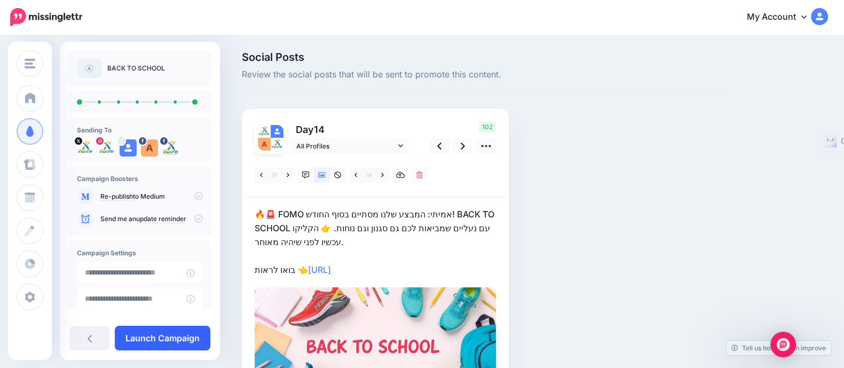
click at [172, 337] on link "Launch Campaign" at bounding box center [163, 337] width 96 height 25
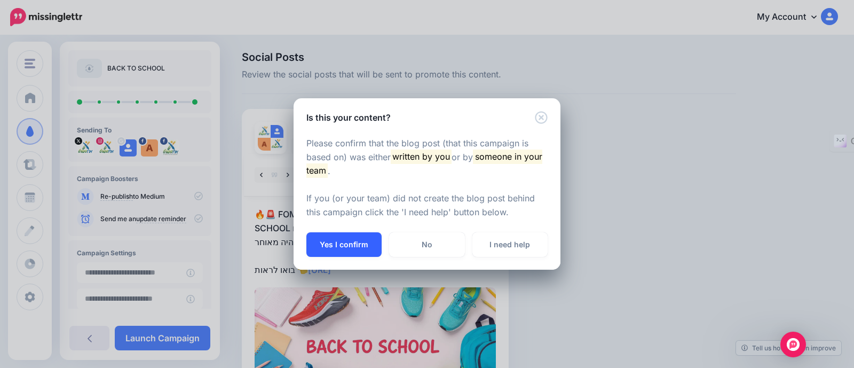
click at [355, 254] on button "Yes I confirm" at bounding box center [343, 244] width 75 height 25
